Goal: Register for event/course

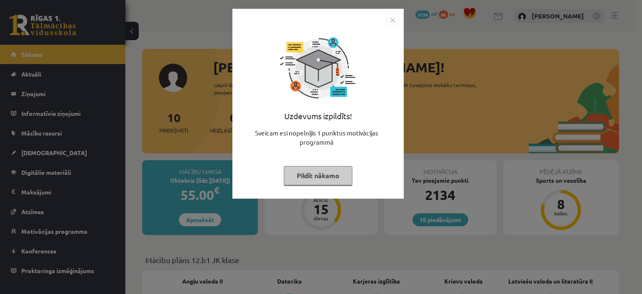
click at [321, 169] on button "Pildīt nākamo" at bounding box center [318, 175] width 69 height 19
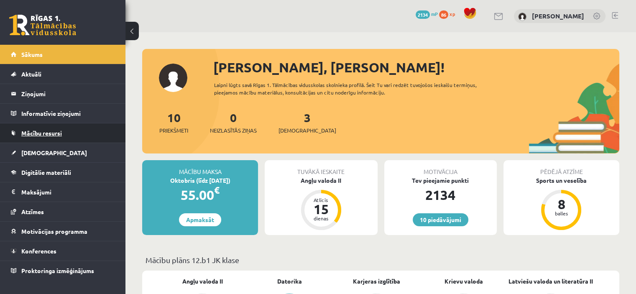
click at [67, 130] on link "Mācību resursi" at bounding box center [63, 132] width 104 height 19
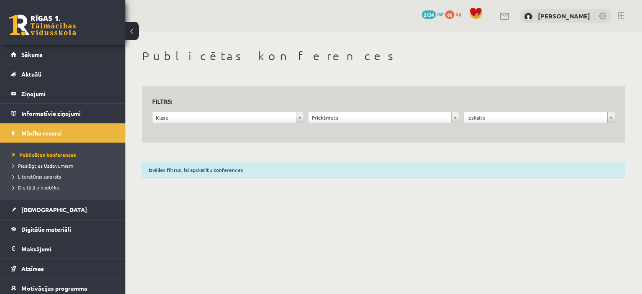
click at [181, 169] on div "Izvēlies filtrus, lai apskatītu konferences" at bounding box center [384, 170] width 484 height 16
click at [41, 212] on span "[DEMOGRAPHIC_DATA]" at bounding box center [54, 210] width 66 height 8
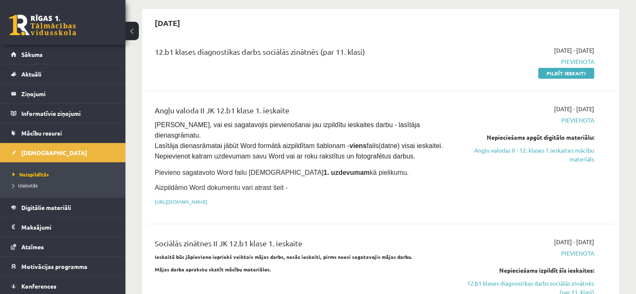
scroll to position [451, 0]
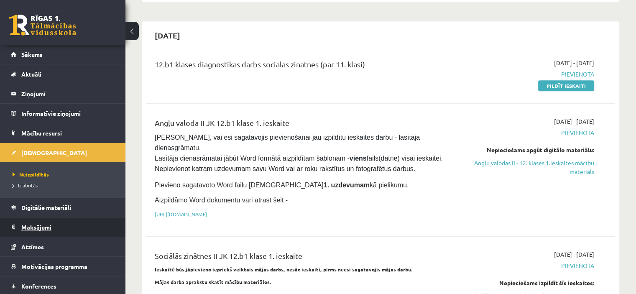
click at [41, 222] on legend "Maksājumi 0" at bounding box center [68, 227] width 94 height 19
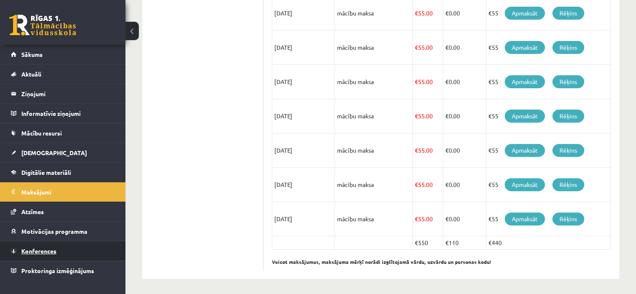
click at [39, 248] on span "Konferences" at bounding box center [38, 251] width 35 height 8
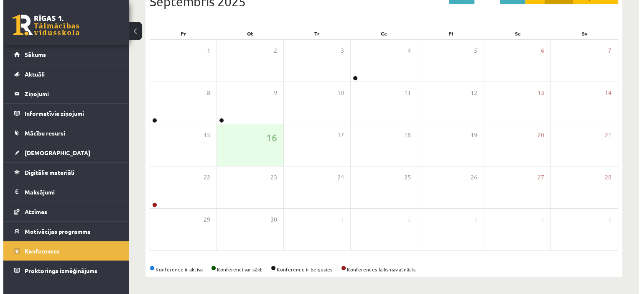
scroll to position [105, 0]
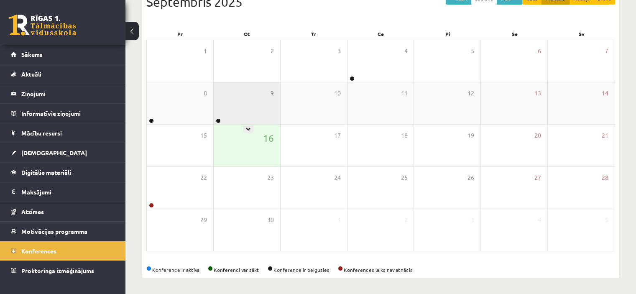
click at [233, 109] on div "9" at bounding box center [247, 103] width 67 height 42
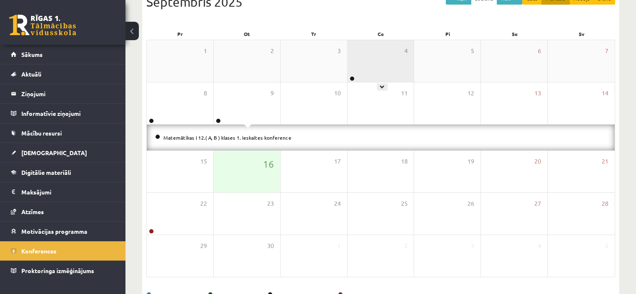
click at [377, 67] on div "4" at bounding box center [381, 61] width 67 height 42
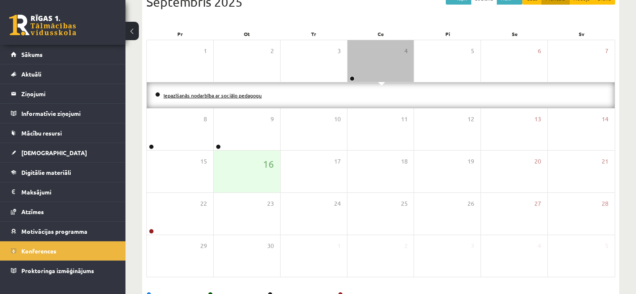
click at [249, 97] on link "Iepazīšanās nodarbība ar sociālo pedagogu" at bounding box center [213, 95] width 98 height 7
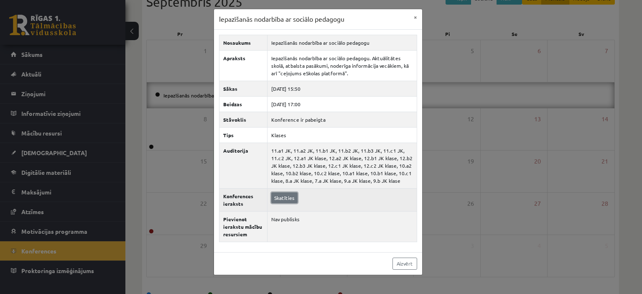
click at [281, 197] on link "Skatīties" at bounding box center [284, 197] width 26 height 11
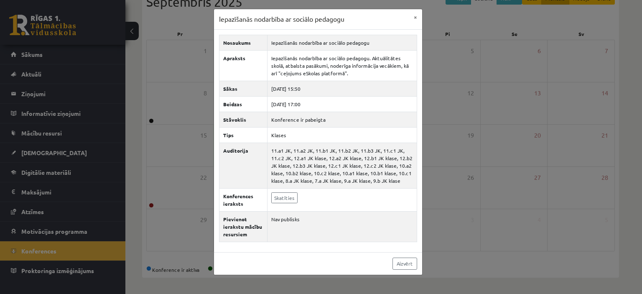
click at [201, 85] on div "Iepazīšanās nodarbība ar sociālo pedagogu × Nosaukums Iepazīšanās nodarbība ar …" at bounding box center [321, 147] width 642 height 294
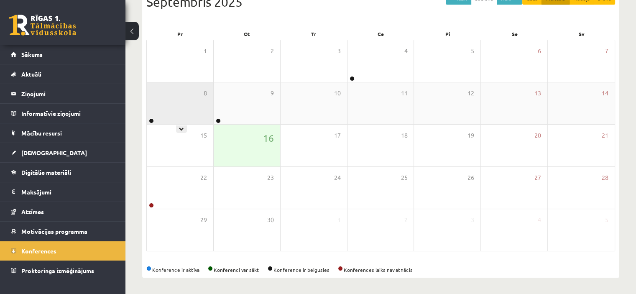
click at [184, 109] on div "8" at bounding box center [180, 103] width 67 height 42
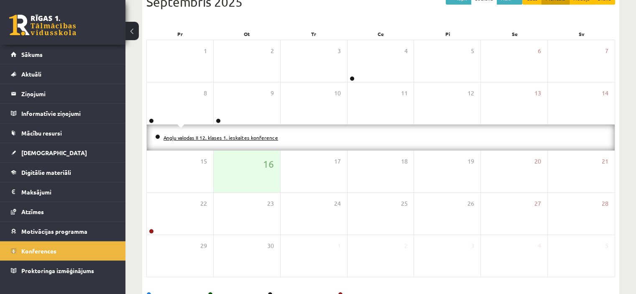
click at [192, 134] on link "Angļu valodas II 12. klases 1. ieskaites konference" at bounding box center [221, 137] width 115 height 7
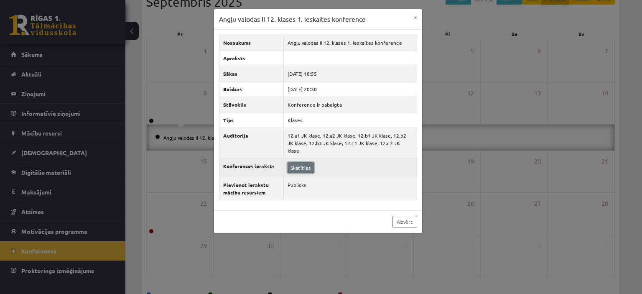
click at [295, 162] on link "Skatīties" at bounding box center [301, 167] width 26 height 11
